Goal: Find specific page/section: Find specific page/section

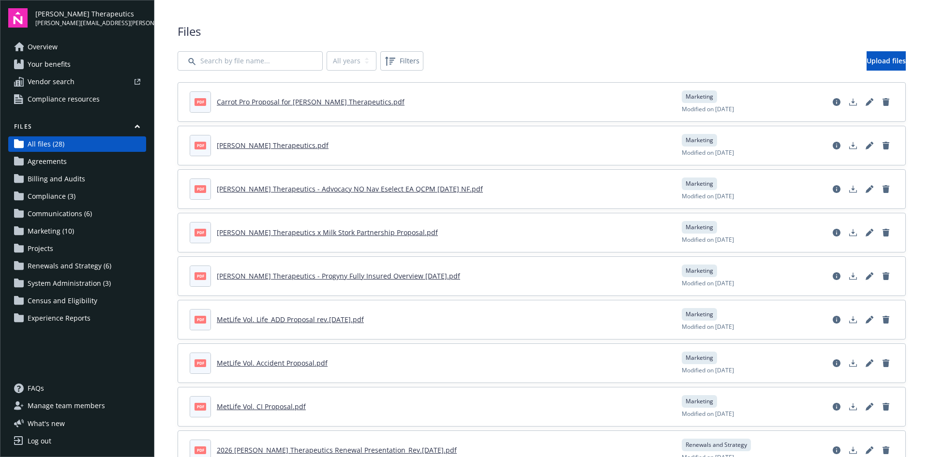
scroll to position [48, 0]
